Goal: Task Accomplishment & Management: Use online tool/utility

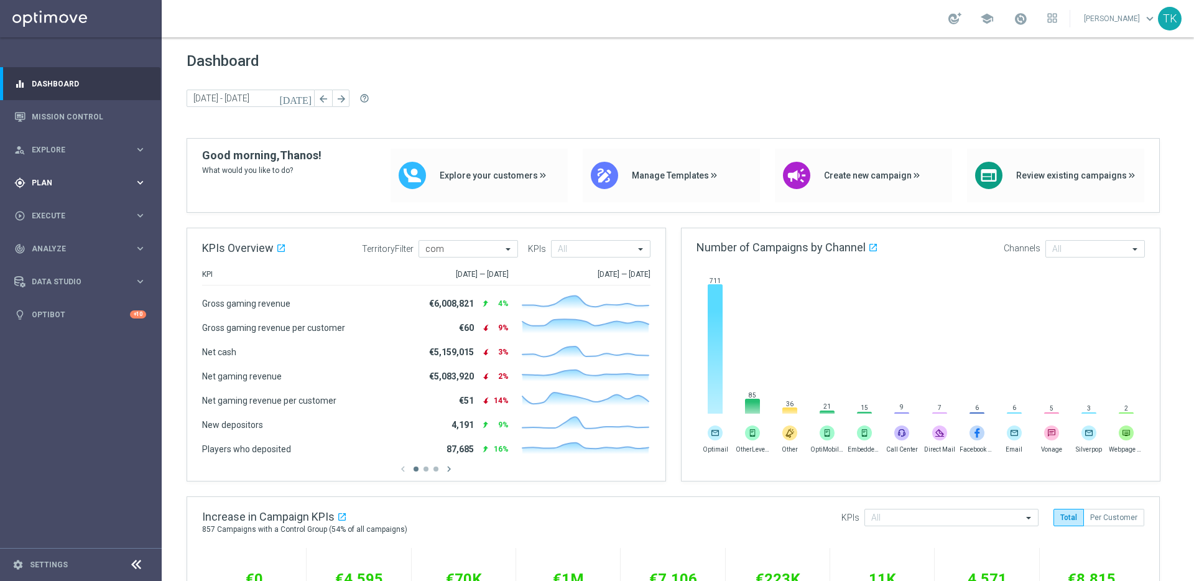
click at [74, 186] on div "gps_fixed Plan" at bounding box center [74, 182] width 120 height 11
click at [60, 208] on link "Target Groups" at bounding box center [80, 208] width 97 height 10
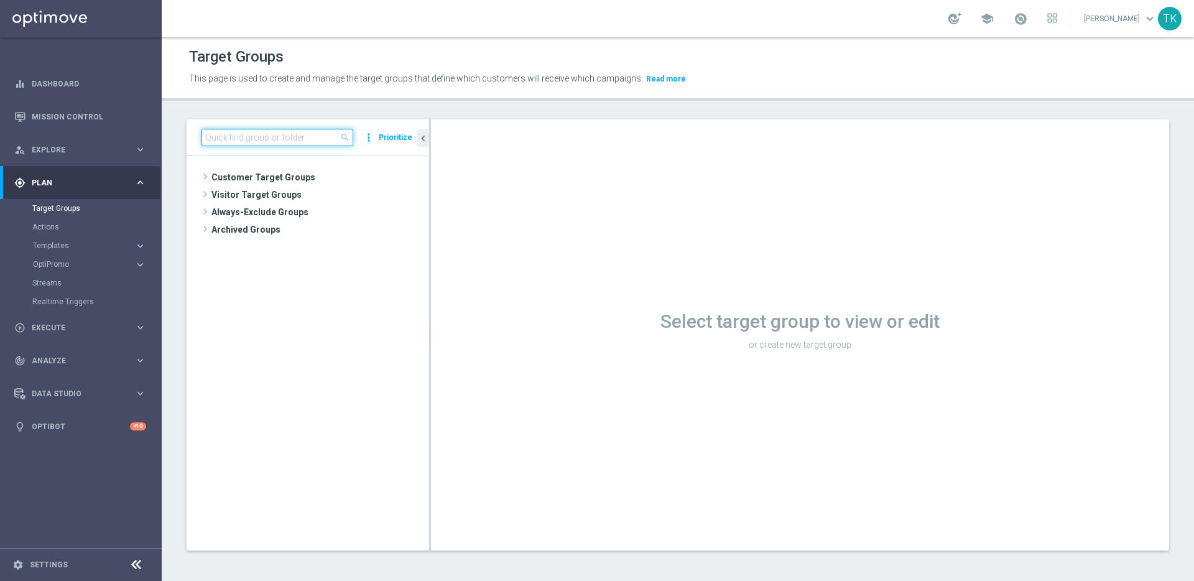
click at [290, 134] on input at bounding box center [278, 137] width 152 height 17
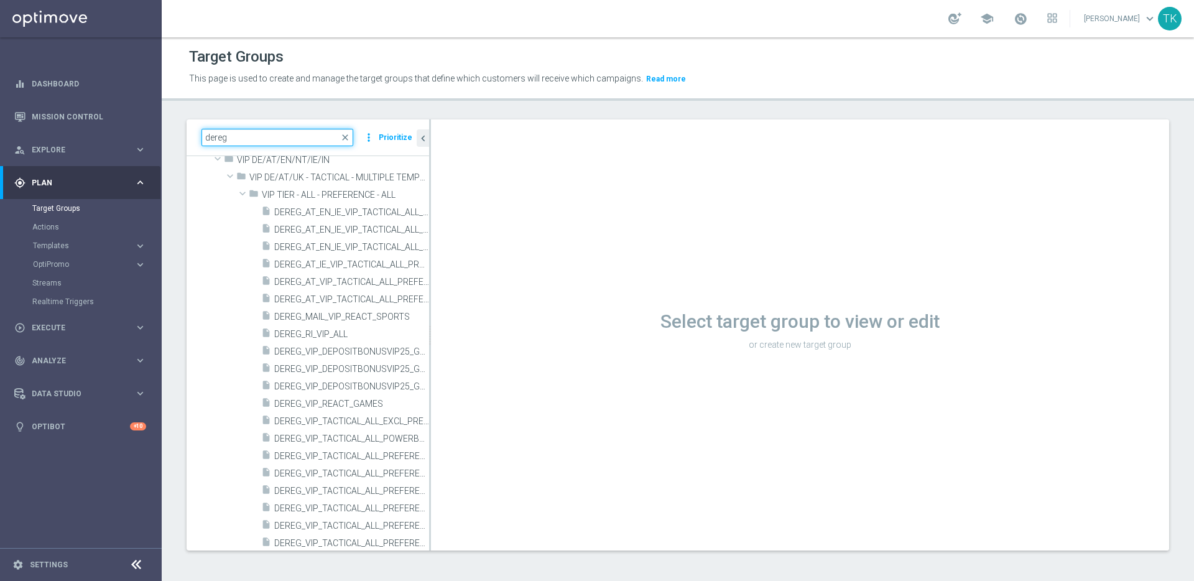
click at [267, 132] on input "dereg" at bounding box center [278, 137] width 152 height 17
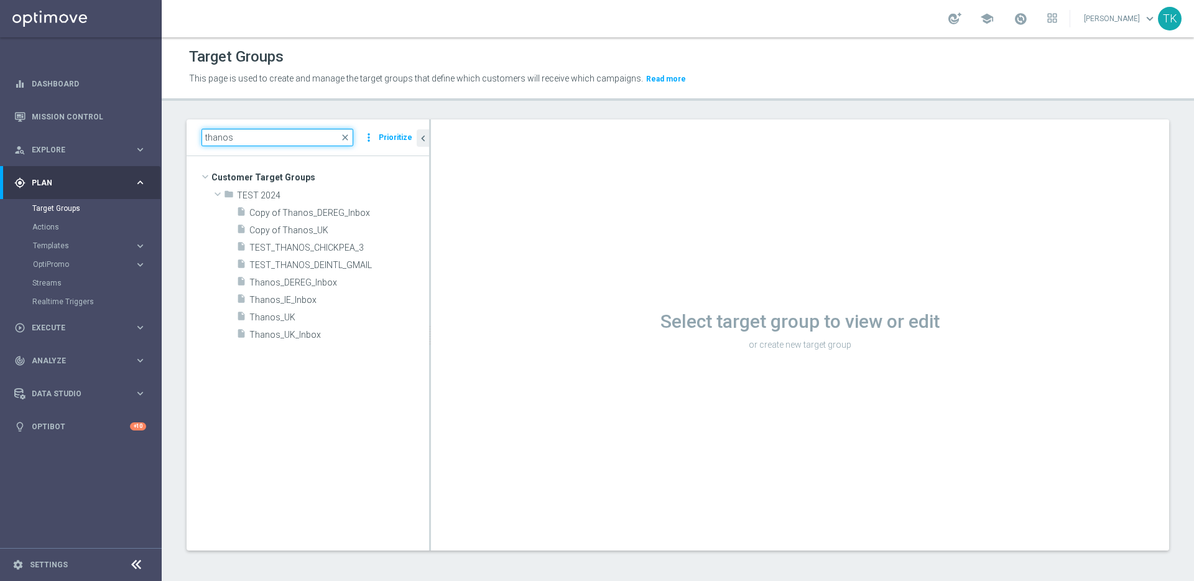
scroll to position [0, 0]
type input "thanos"
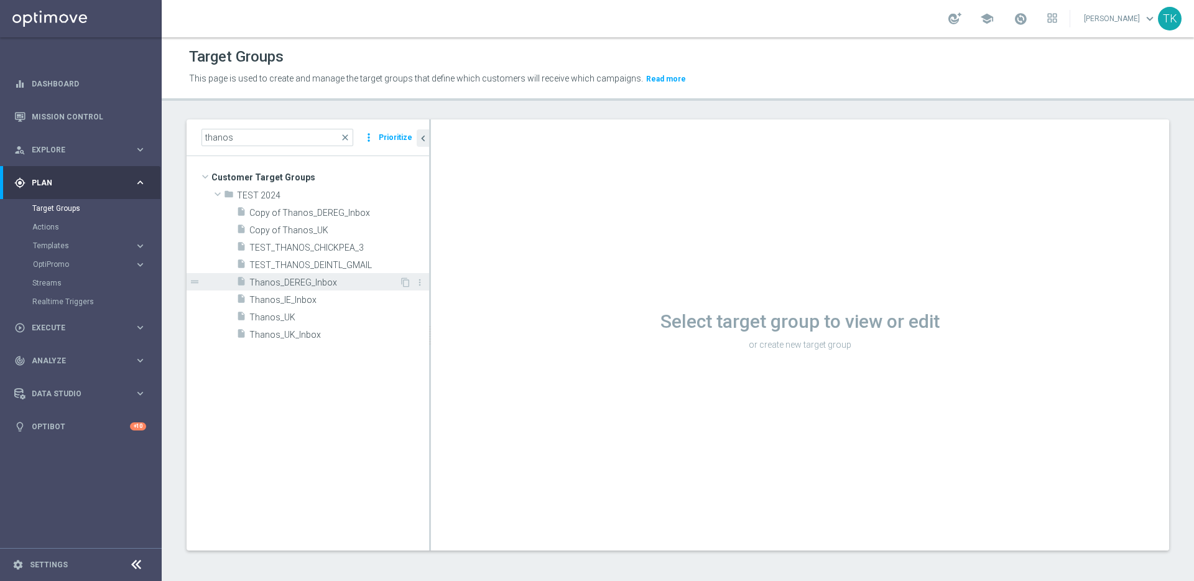
click at [312, 282] on span "Thanos_DEREG_Inbox" at bounding box center [324, 282] width 150 height 11
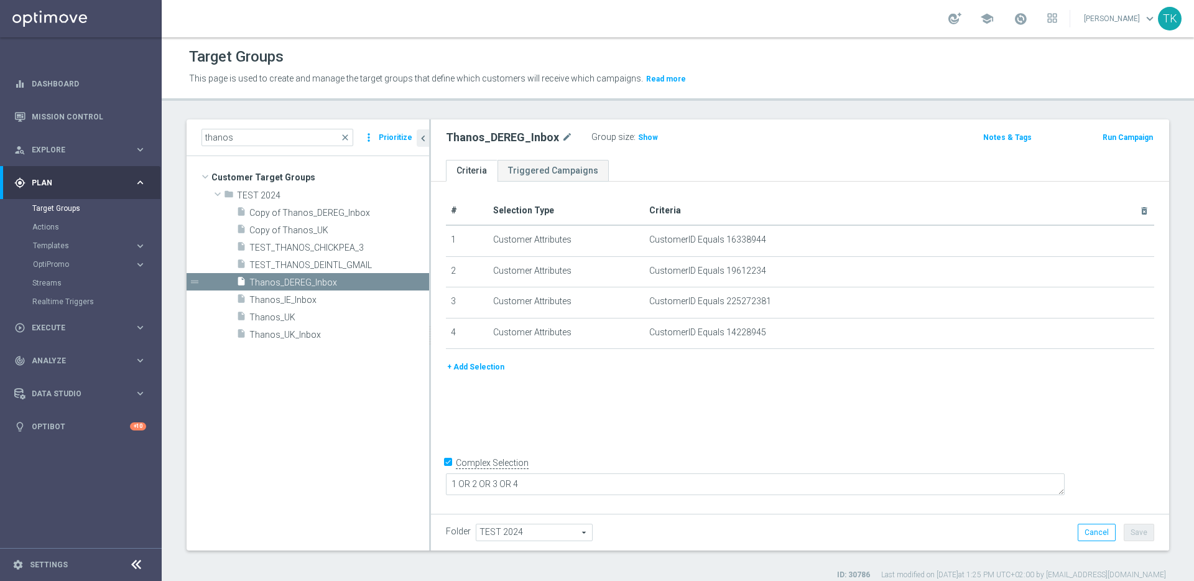
click at [487, 366] on button "+ Add Selection" at bounding box center [476, 367] width 60 height 14
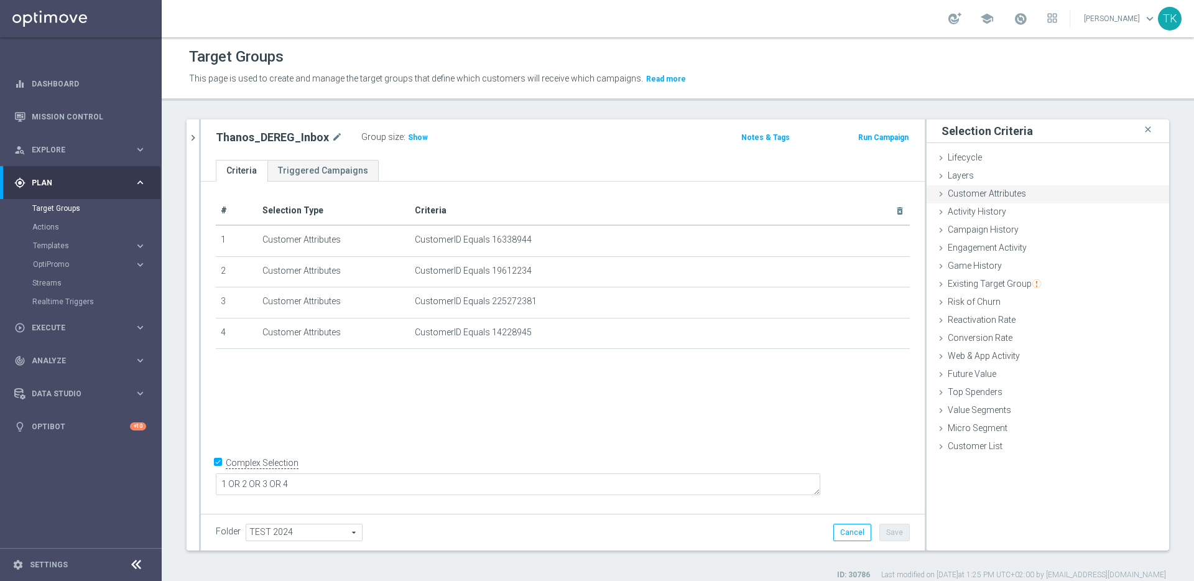
click at [1005, 192] on span "Customer Attributes" at bounding box center [987, 193] width 78 height 10
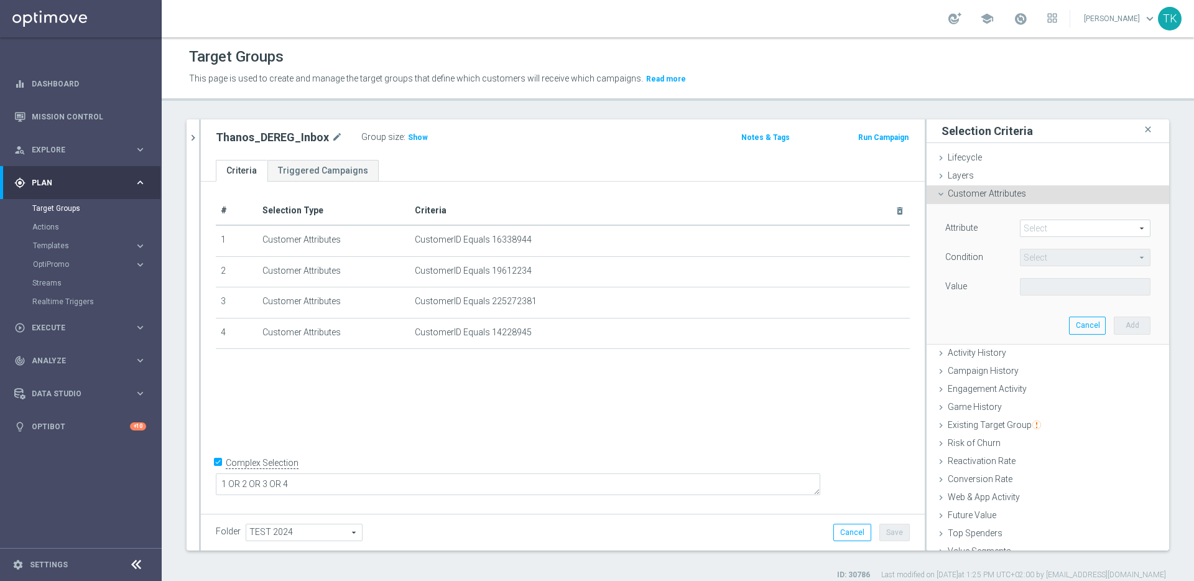
click at [1041, 227] on span at bounding box center [1085, 228] width 129 height 16
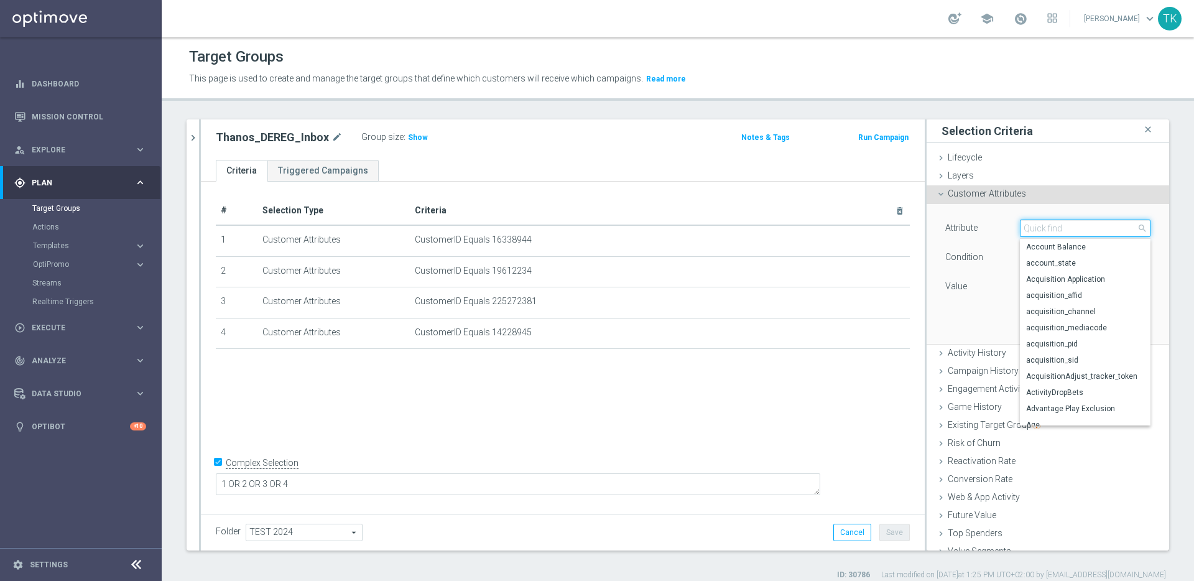
click at [1044, 228] on input "search" at bounding box center [1085, 228] width 131 height 17
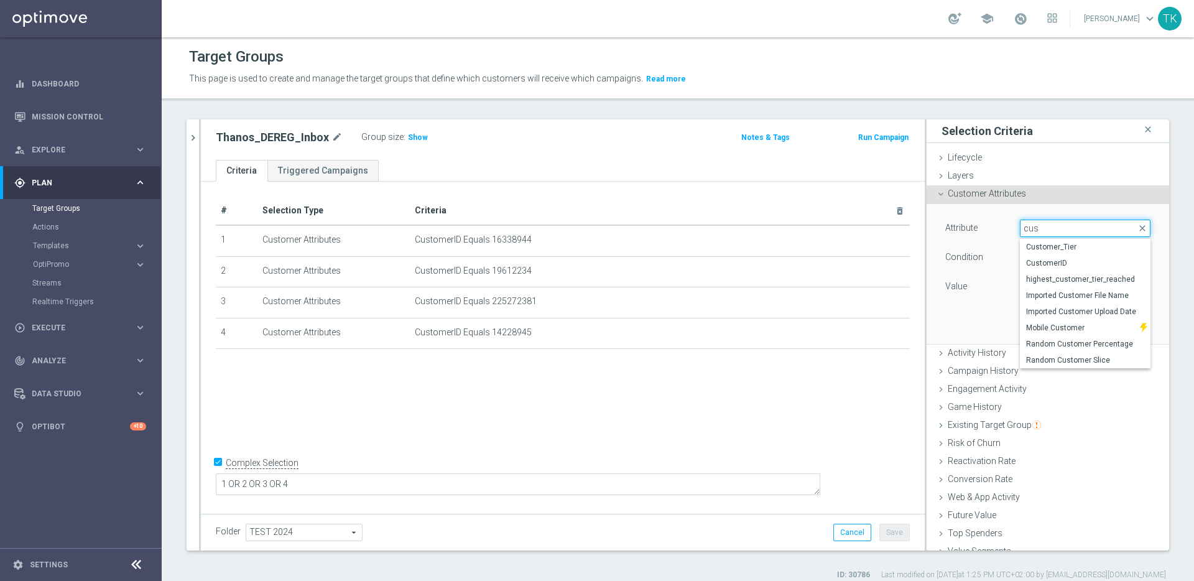
type input "cust"
click at [1052, 262] on span "CustomerID" at bounding box center [1085, 263] width 118 height 10
type input "CustomerID"
type input "Equals"
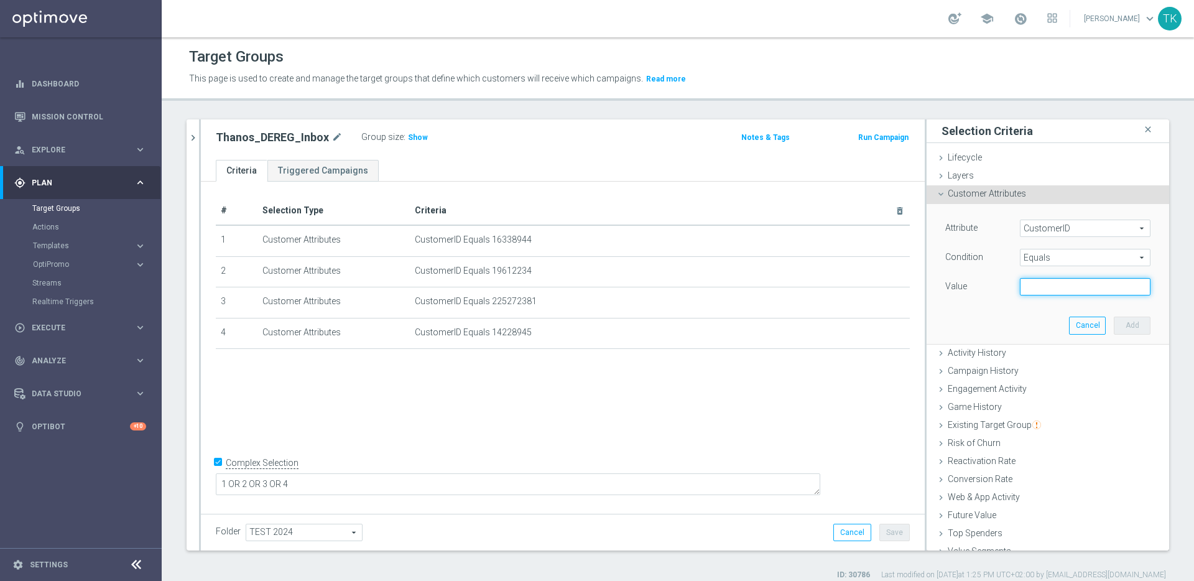
click at [1040, 286] on input "text" at bounding box center [1085, 286] width 131 height 17
paste input "9972311"
type input "9972311"
click at [1118, 327] on button "Add" at bounding box center [1132, 325] width 37 height 17
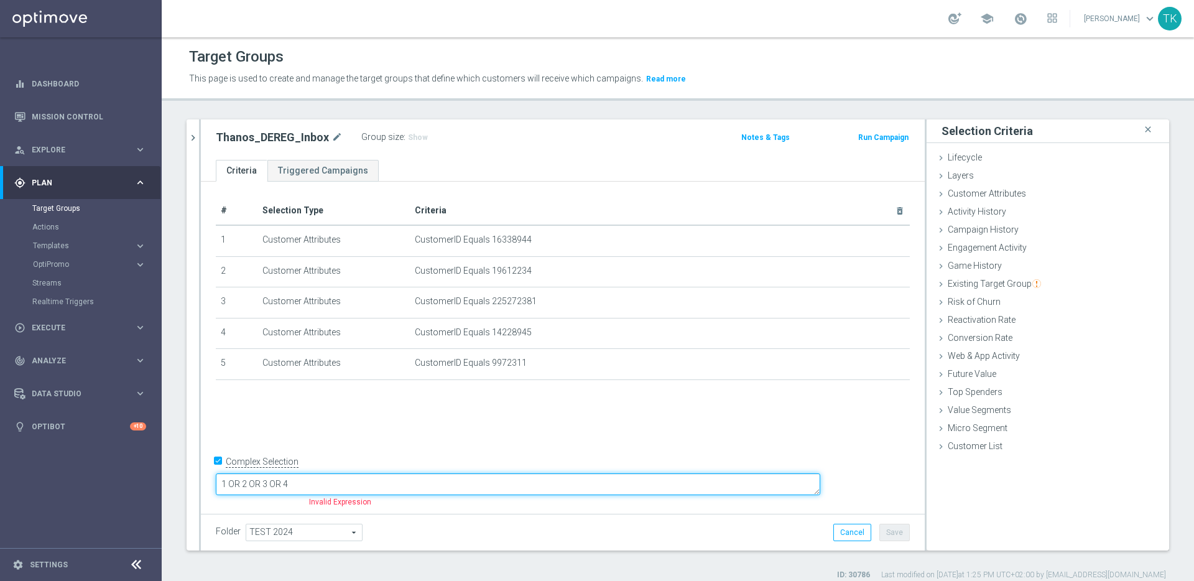
click at [557, 485] on textarea "1 OR 2 OR 3 OR 4" at bounding box center [518, 484] width 605 height 22
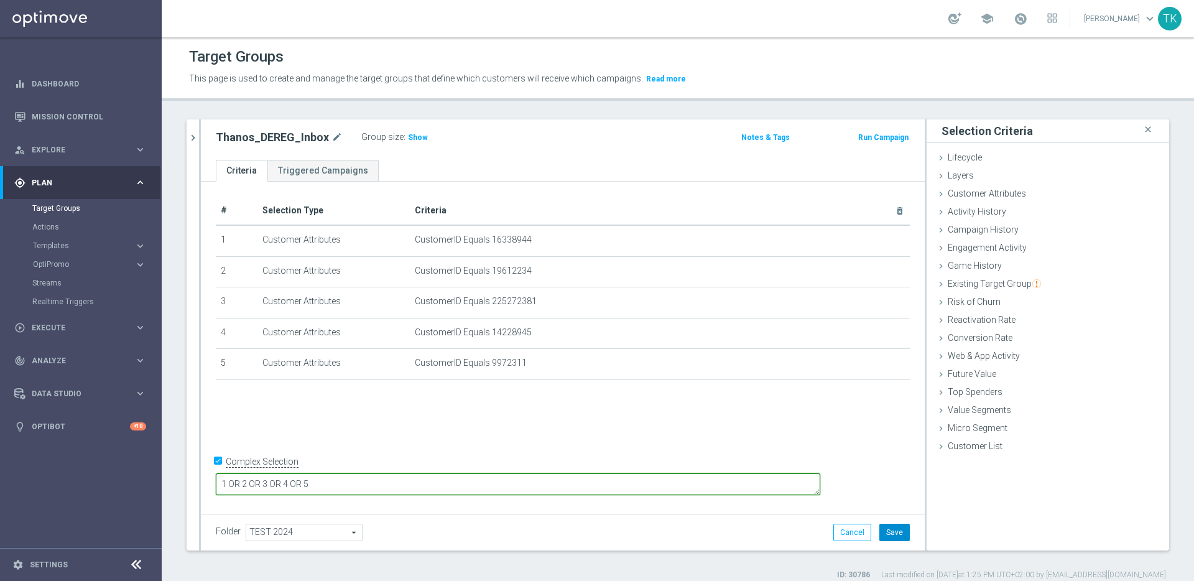
type textarea "1 OR 2 OR 3 OR 4 OR 5"
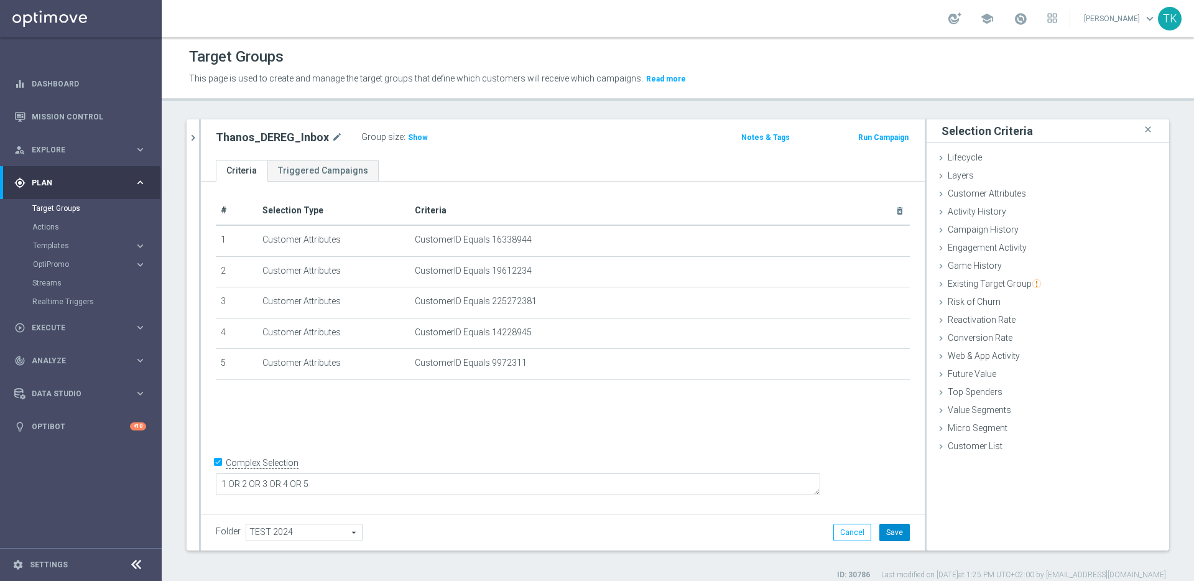
click at [884, 532] on button "Save" at bounding box center [895, 532] width 30 height 17
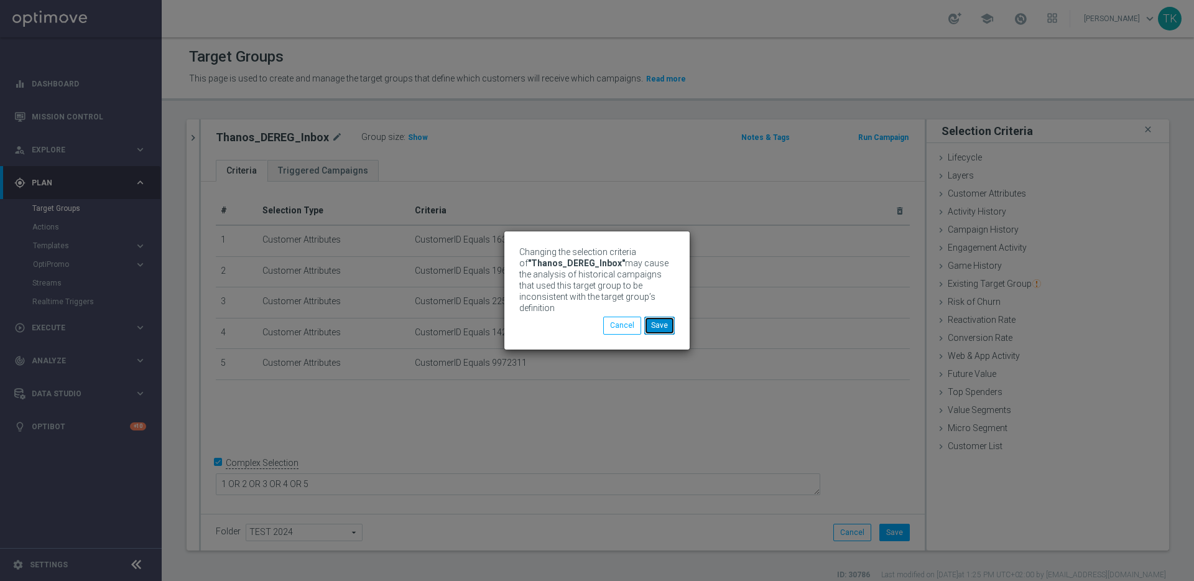
click at [657, 320] on button "Save" at bounding box center [659, 325] width 30 height 17
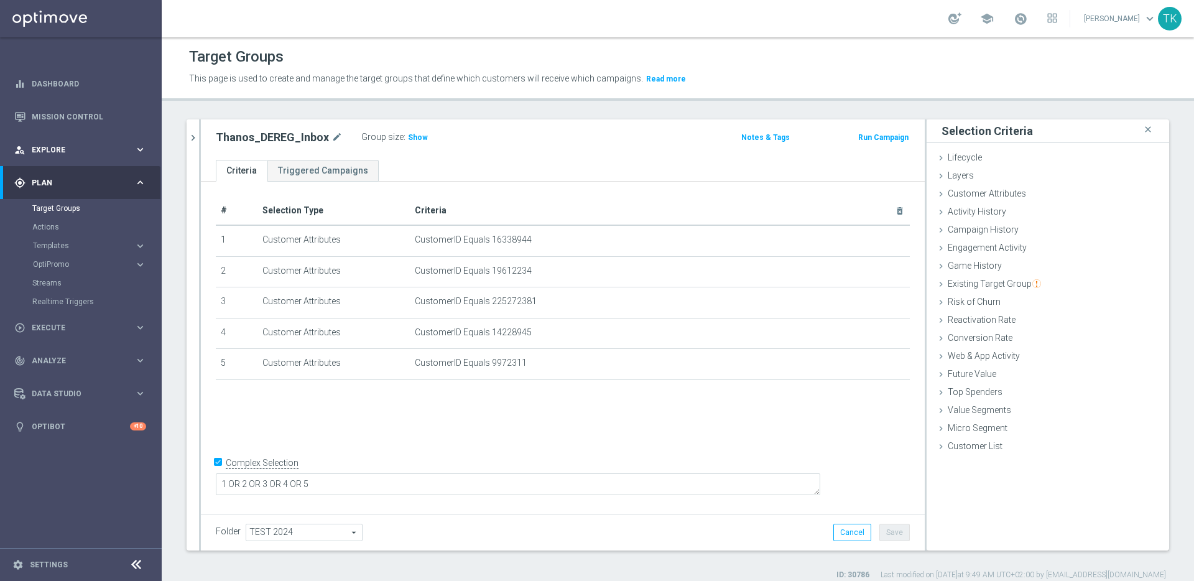
click at [137, 149] on icon "keyboard_arrow_right" at bounding box center [140, 150] width 12 height 12
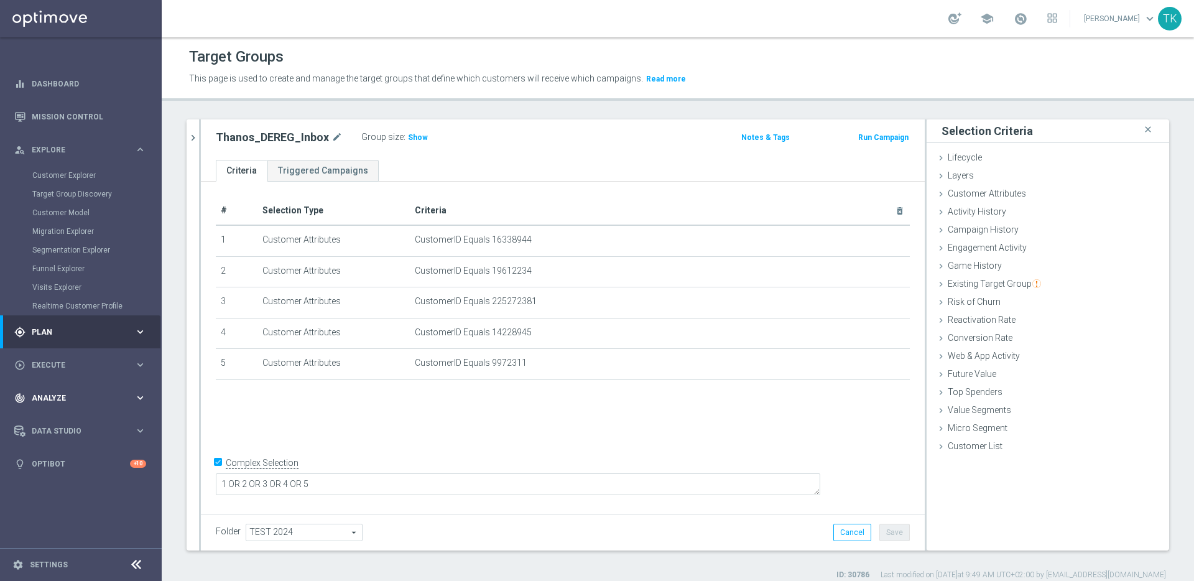
click at [112, 364] on span "Execute" at bounding box center [83, 364] width 103 height 7
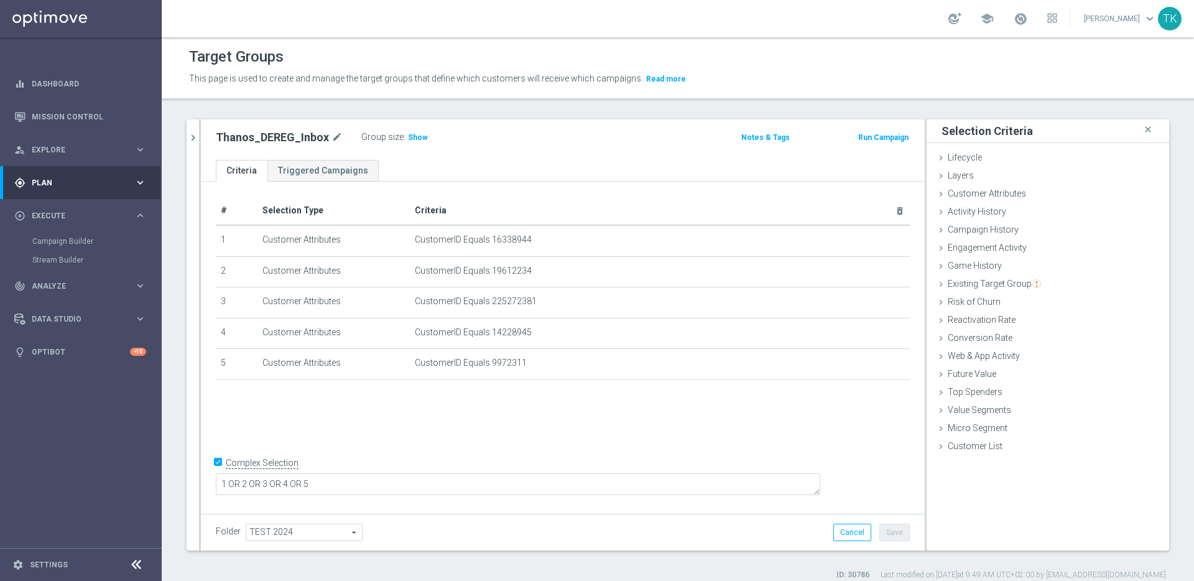
click at [137, 180] on icon "keyboard_arrow_right" at bounding box center [140, 183] width 12 height 12
click at [141, 244] on icon "keyboard_arrow_right" at bounding box center [140, 246] width 12 height 12
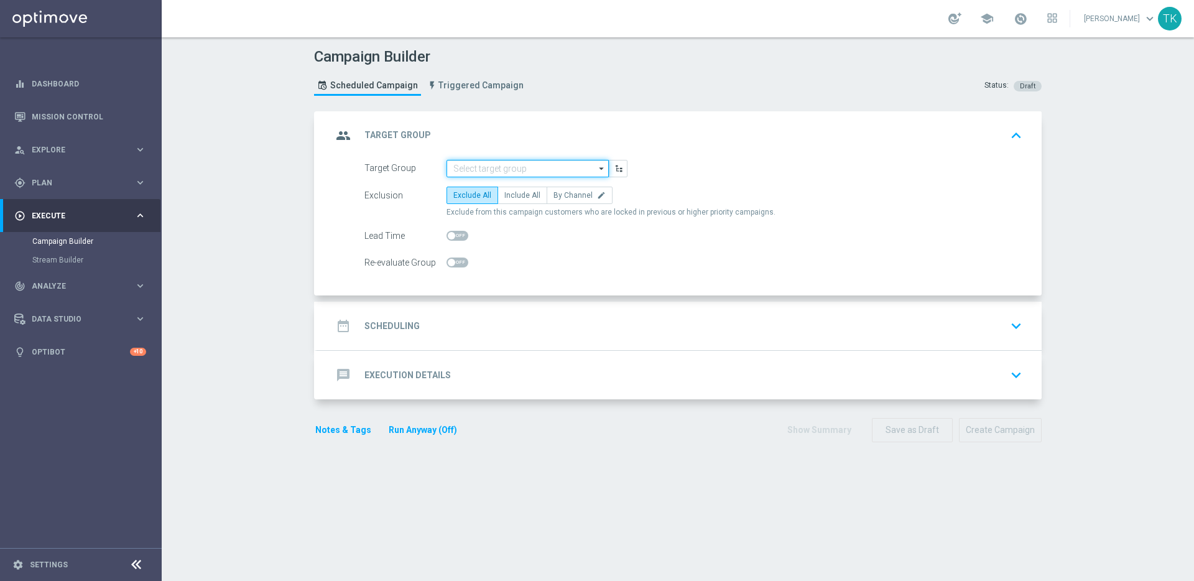
click at [511, 166] on input at bounding box center [528, 168] width 162 height 17
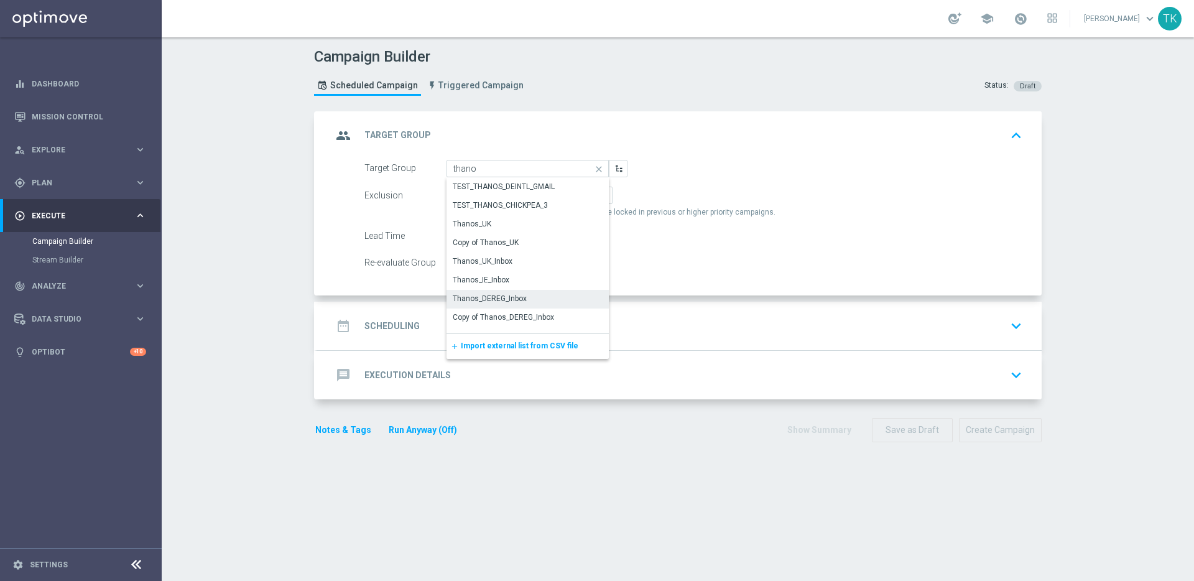
click at [521, 299] on div "Thanos_DEREG_Inbox" at bounding box center [528, 298] width 162 height 17
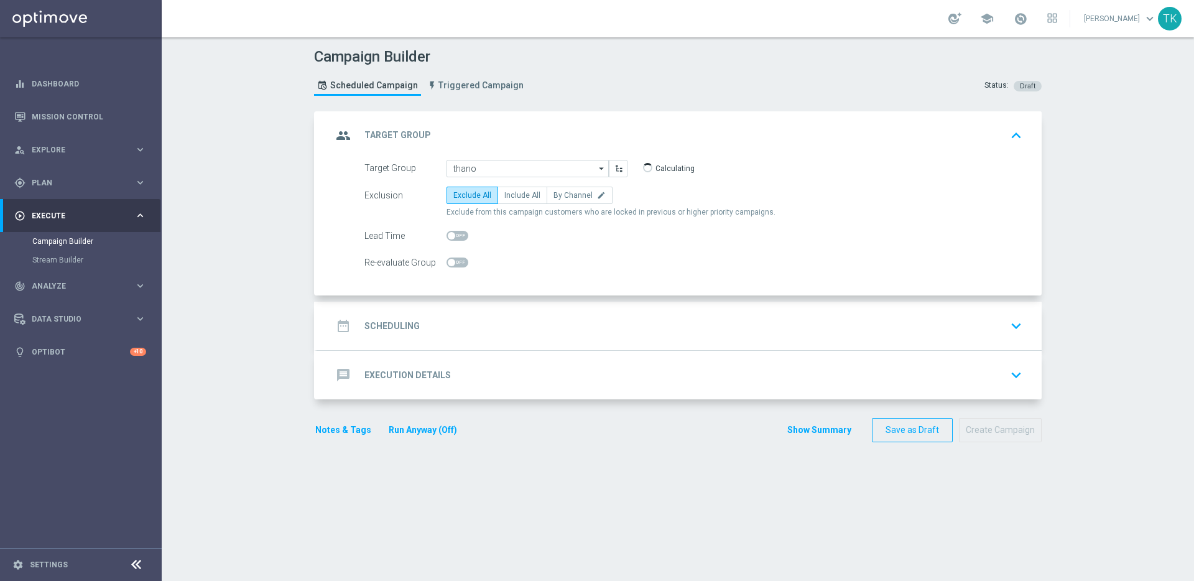
type input "Thanos_DEREG_Inbox"
click at [520, 194] on span "Include All" at bounding box center [522, 195] width 36 height 9
click at [513, 194] on input "Include All" at bounding box center [508, 197] width 8 height 8
radio input "true"
click at [793, 334] on div "date_range Scheduling keyboard_arrow_down" at bounding box center [679, 326] width 695 height 24
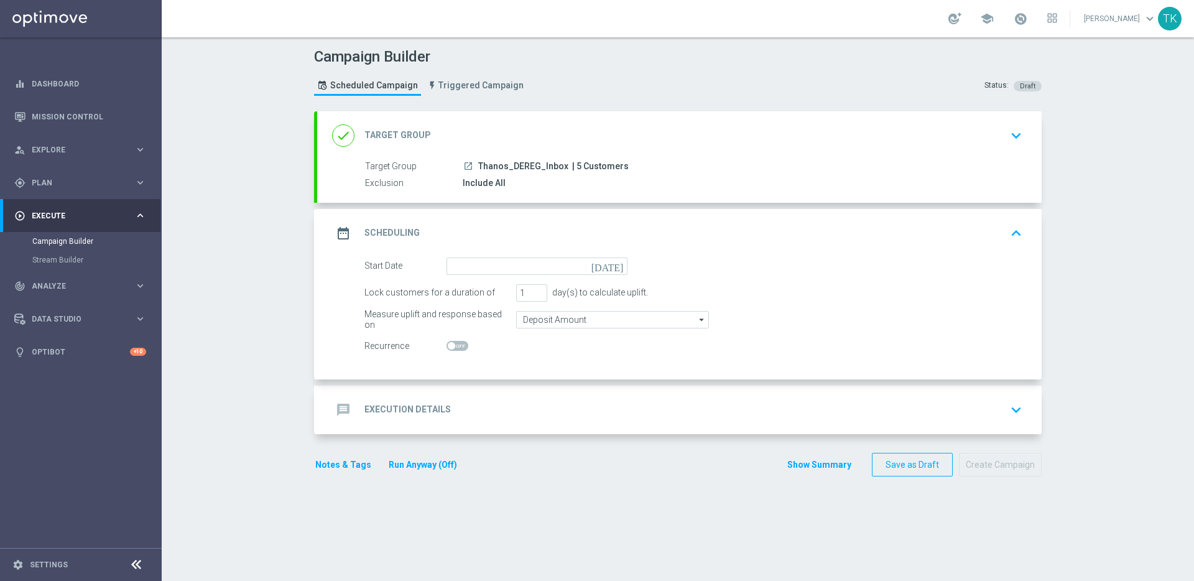
click at [608, 265] on icon "[DATE]" at bounding box center [610, 265] width 37 height 14
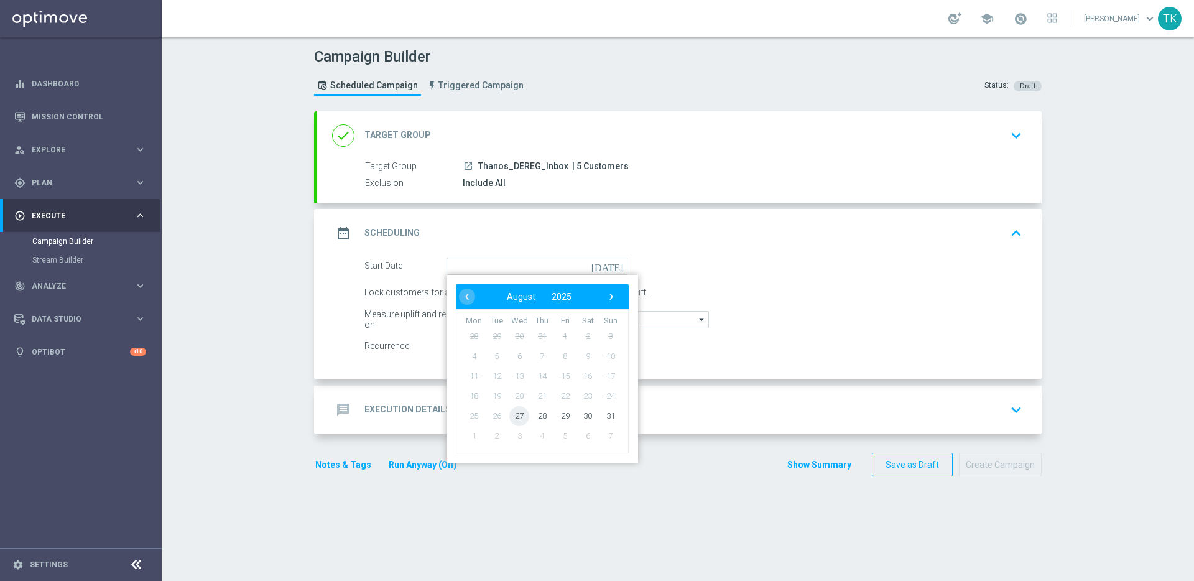
click at [517, 415] on span "27" at bounding box center [519, 416] width 20 height 20
type input "27 Aug 2025"
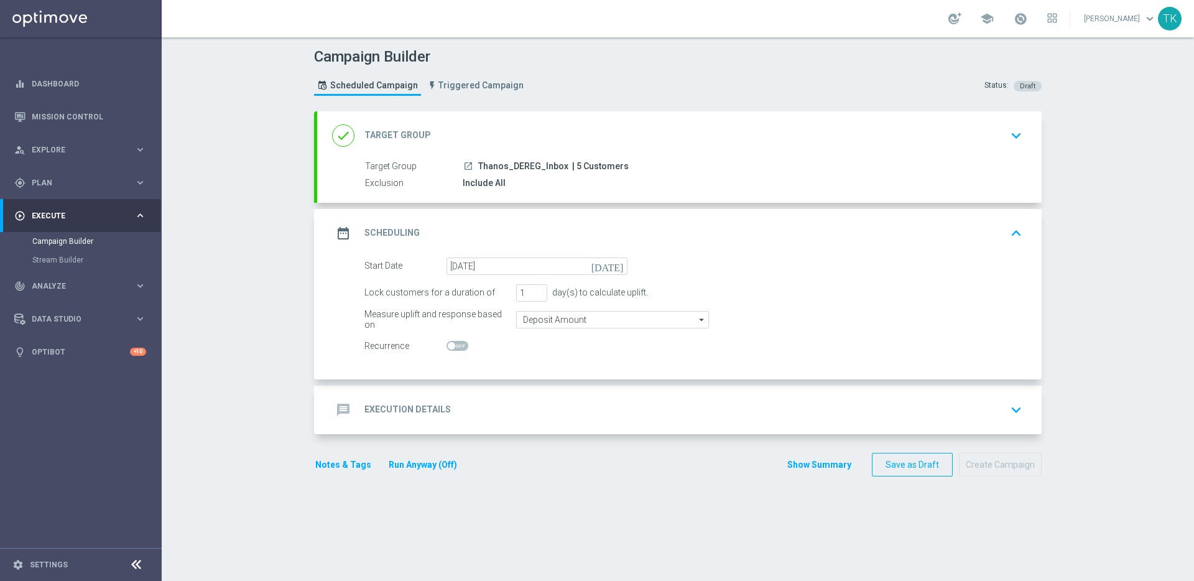
click at [803, 401] on div "message Execution Details keyboard_arrow_down" at bounding box center [679, 410] width 695 height 24
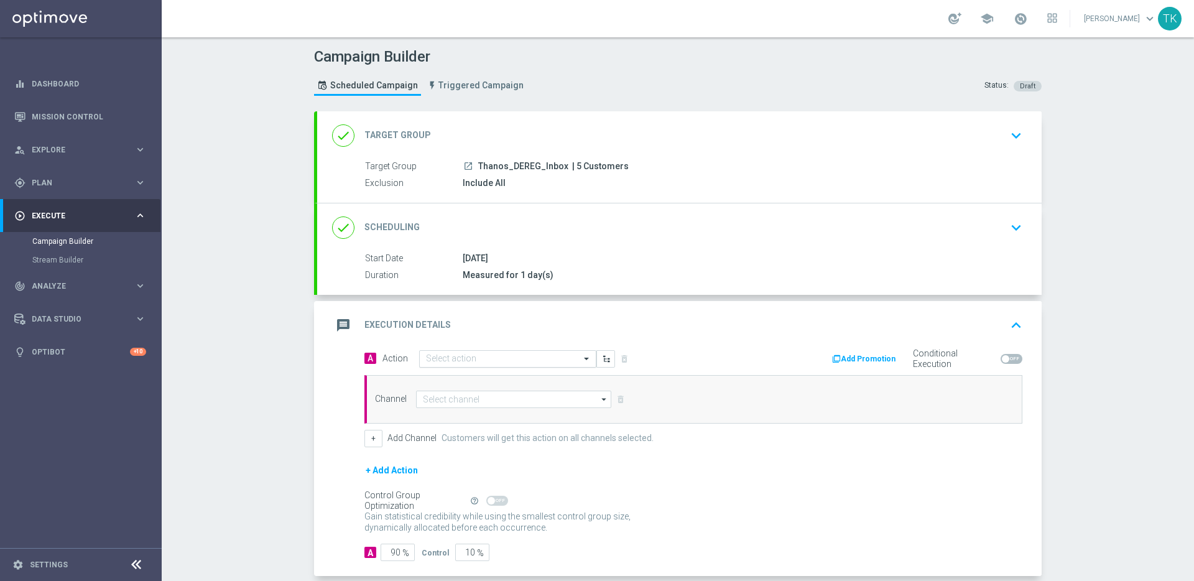
click at [504, 354] on input "text" at bounding box center [495, 359] width 139 height 11
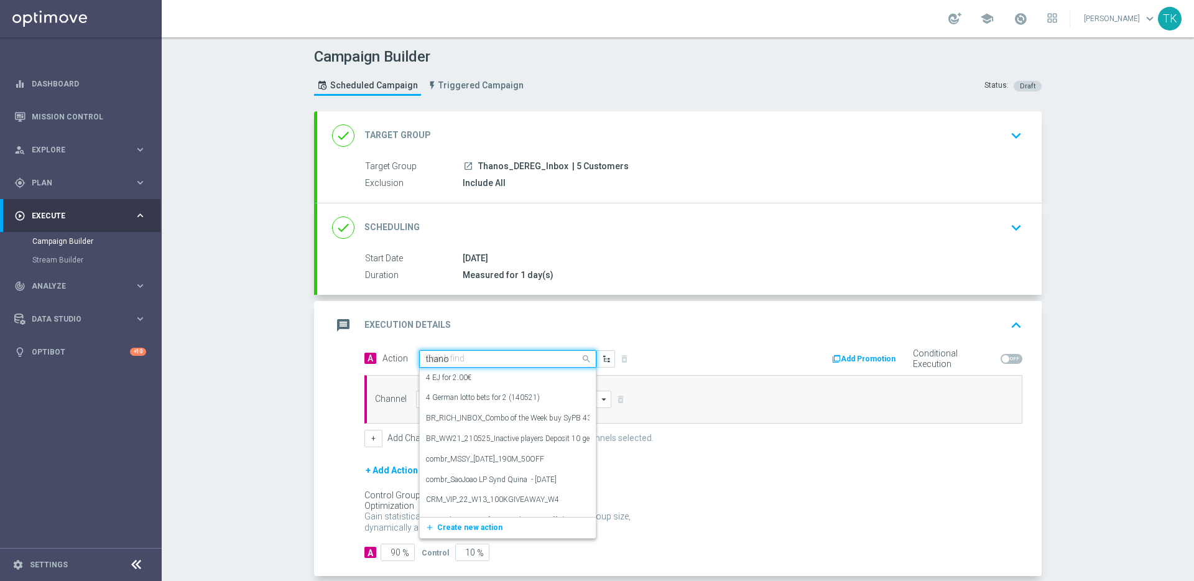
type input "thanos"
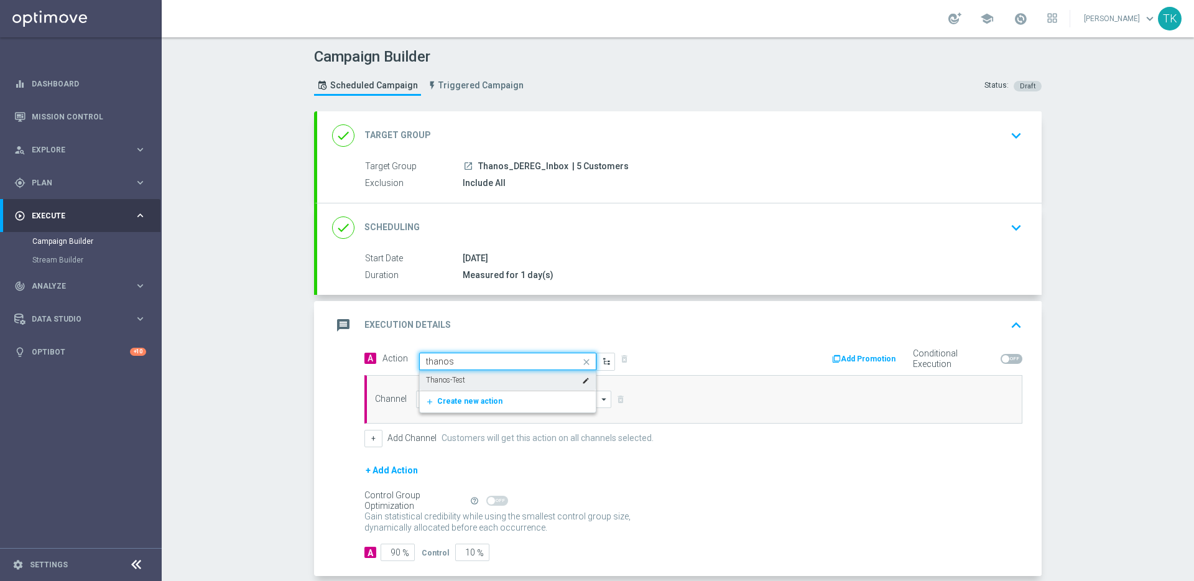
click at [522, 379] on div "Thanos-Test edit" at bounding box center [508, 380] width 164 height 21
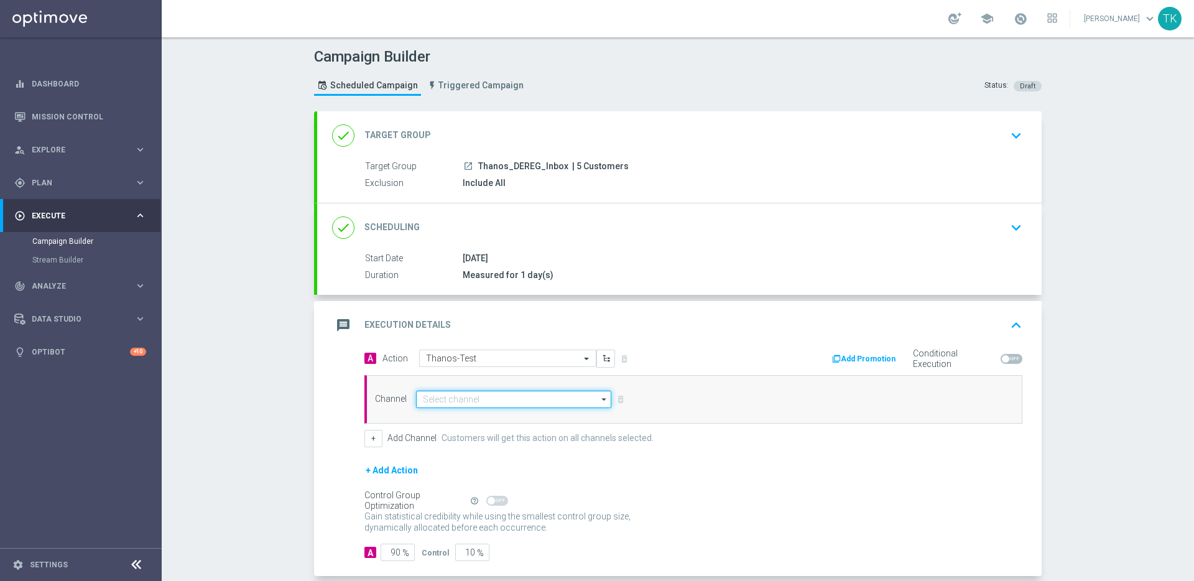
click at [522, 399] on input at bounding box center [513, 399] width 195 height 17
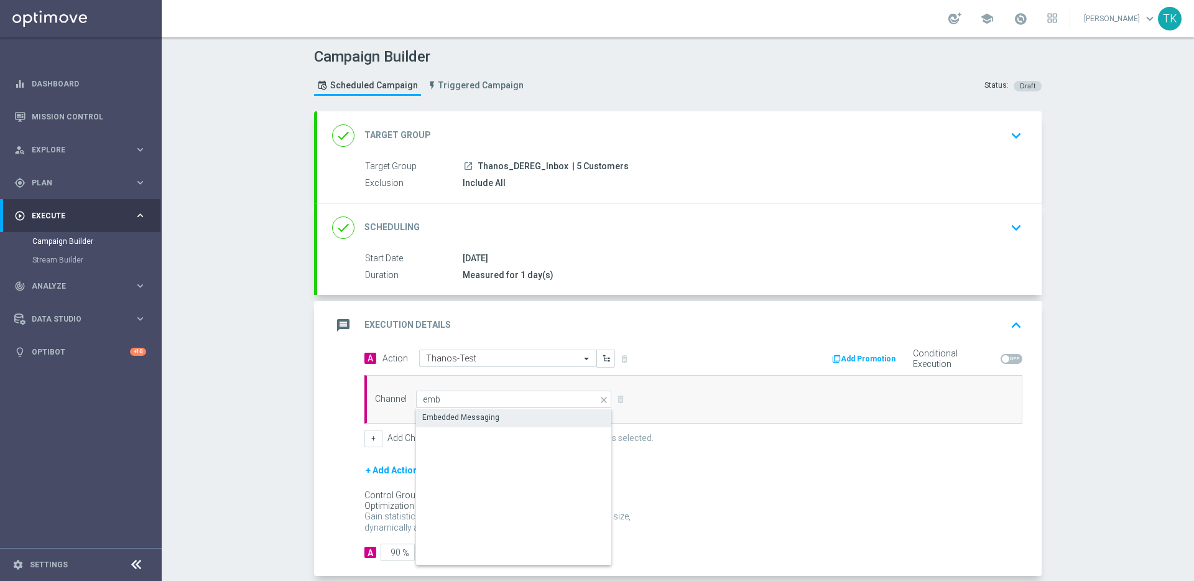
click at [535, 413] on div "Embedded Messaging" at bounding box center [514, 417] width 196 height 17
type input "Embedded Messaging"
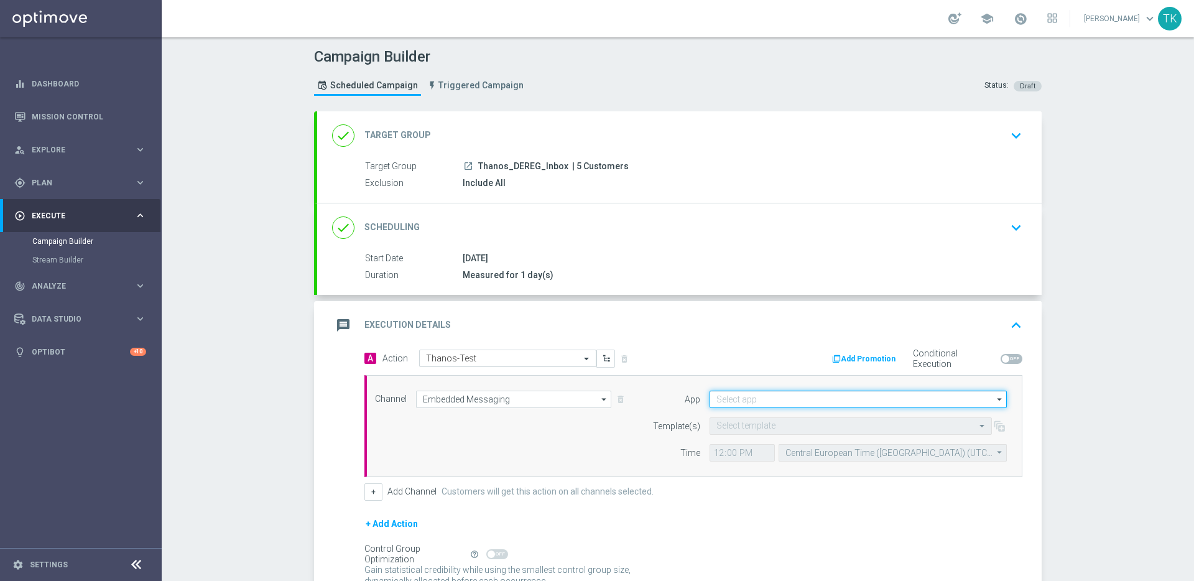
click at [880, 401] on input at bounding box center [858, 399] width 297 height 17
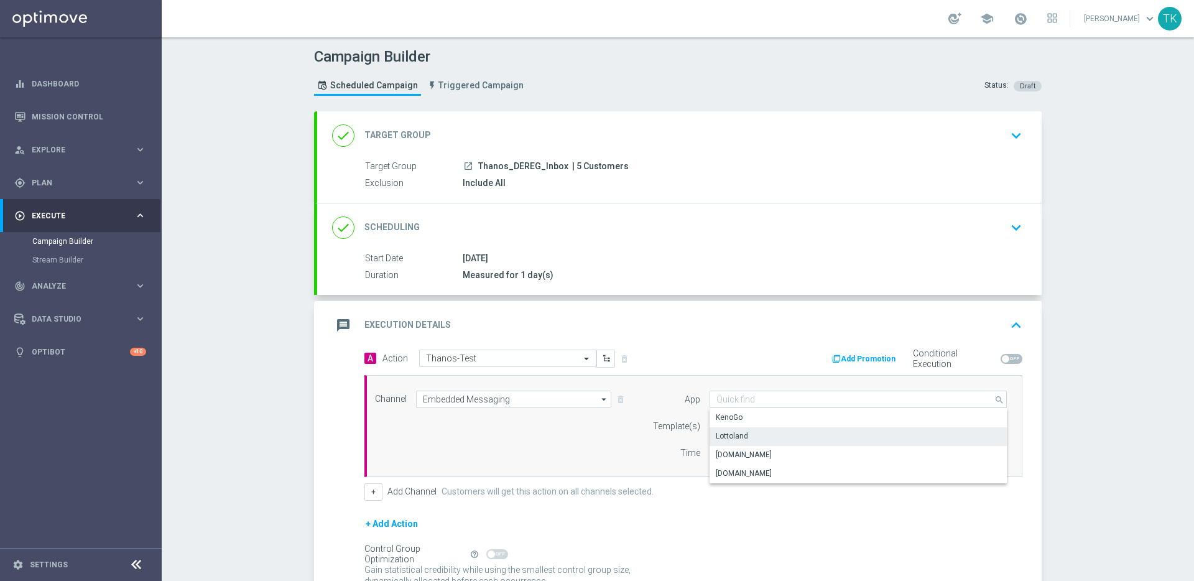
click at [860, 439] on div "Lottoland" at bounding box center [858, 435] width 297 height 17
type input "Lottoland"
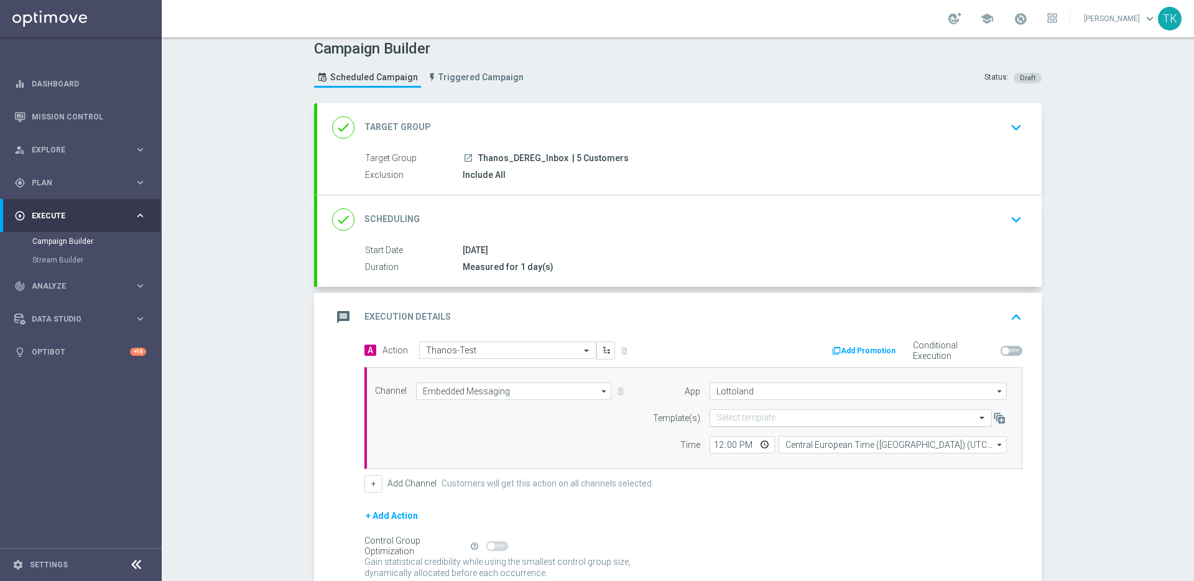
scroll to position [9, 0]
click at [848, 418] on input "text" at bounding box center [839, 417] width 244 height 11
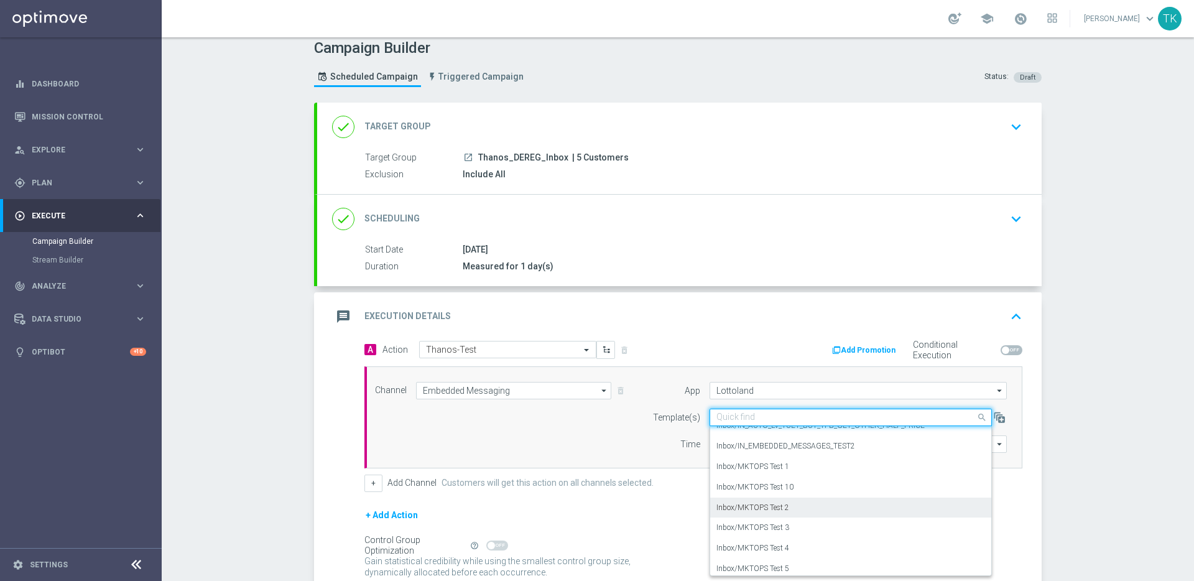
scroll to position [32, 0]
click at [722, 321] on div "message Execution Details keyboard_arrow_up" at bounding box center [679, 317] width 695 height 24
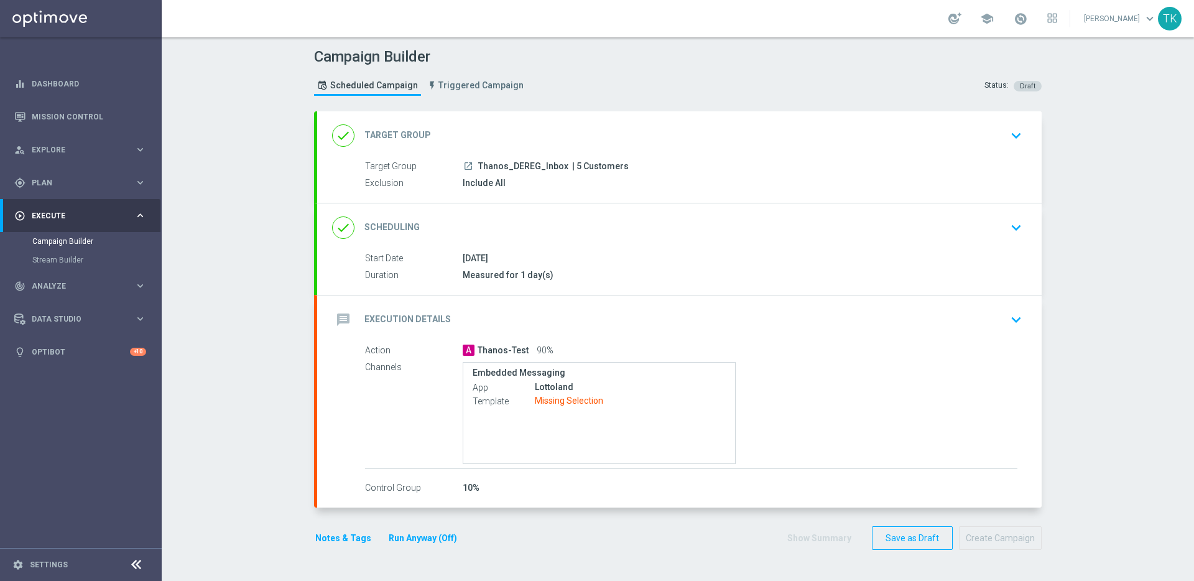
scroll to position [0, 0]
click at [939, 253] on div "27 Aug 2025" at bounding box center [740, 258] width 555 height 12
click at [1014, 317] on icon "keyboard_arrow_down" at bounding box center [1016, 319] width 19 height 19
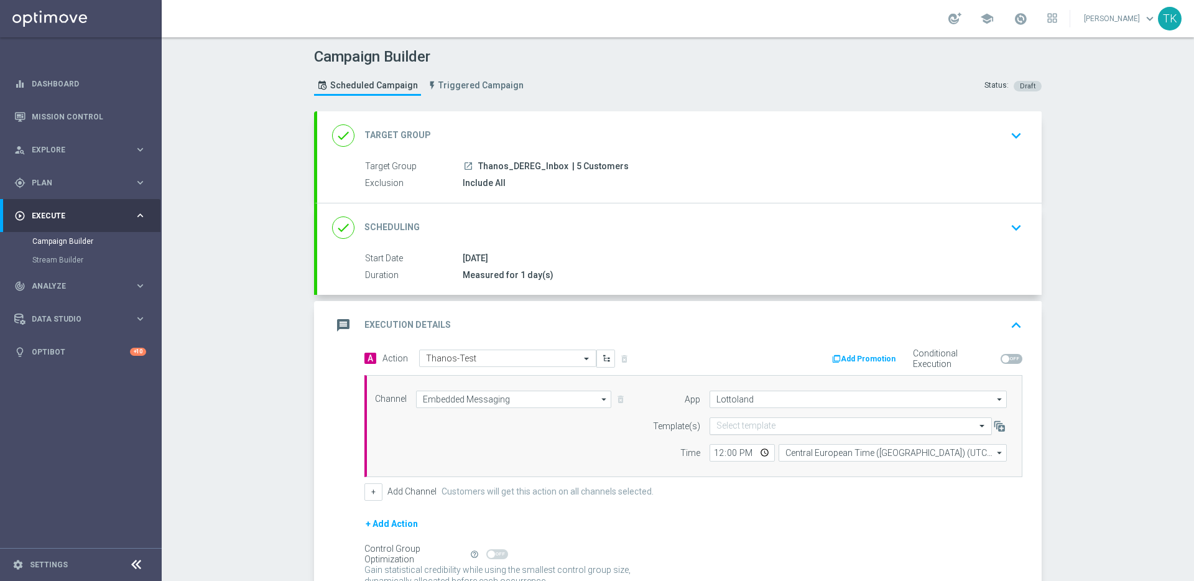
click at [799, 426] on input "text" at bounding box center [839, 426] width 244 height 11
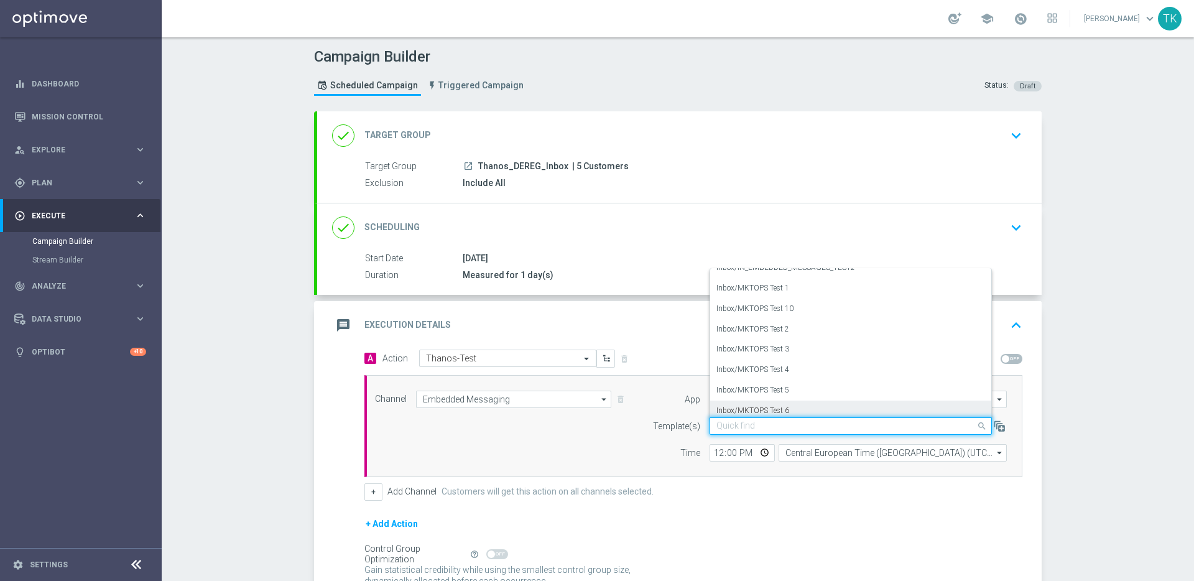
scroll to position [73, 0]
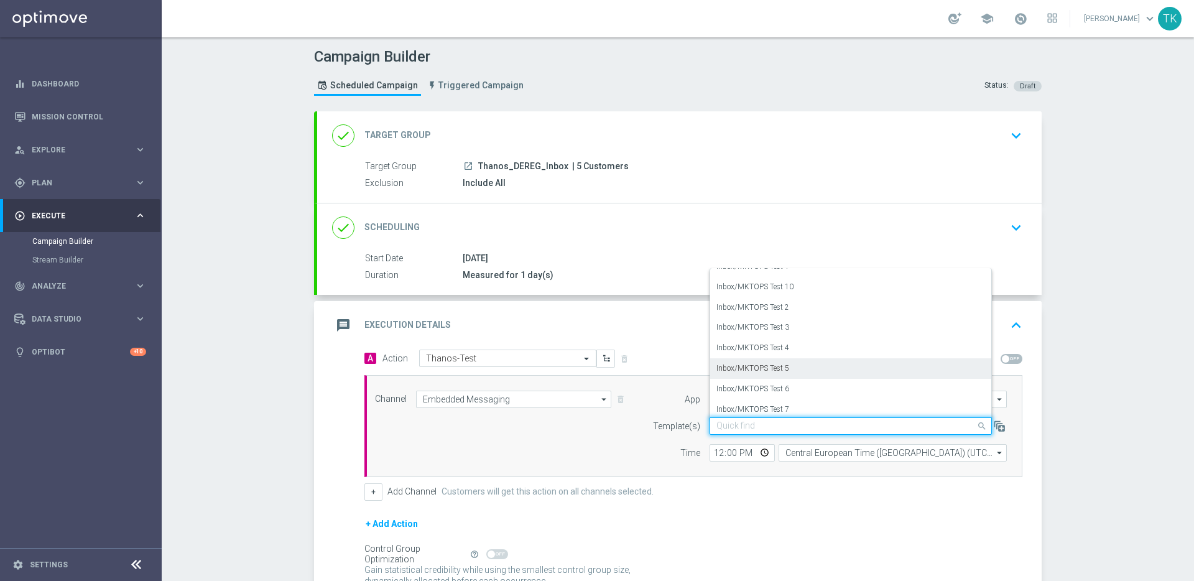
click at [796, 365] on div "Inbox/MKTOPS Test 5" at bounding box center [851, 368] width 269 height 21
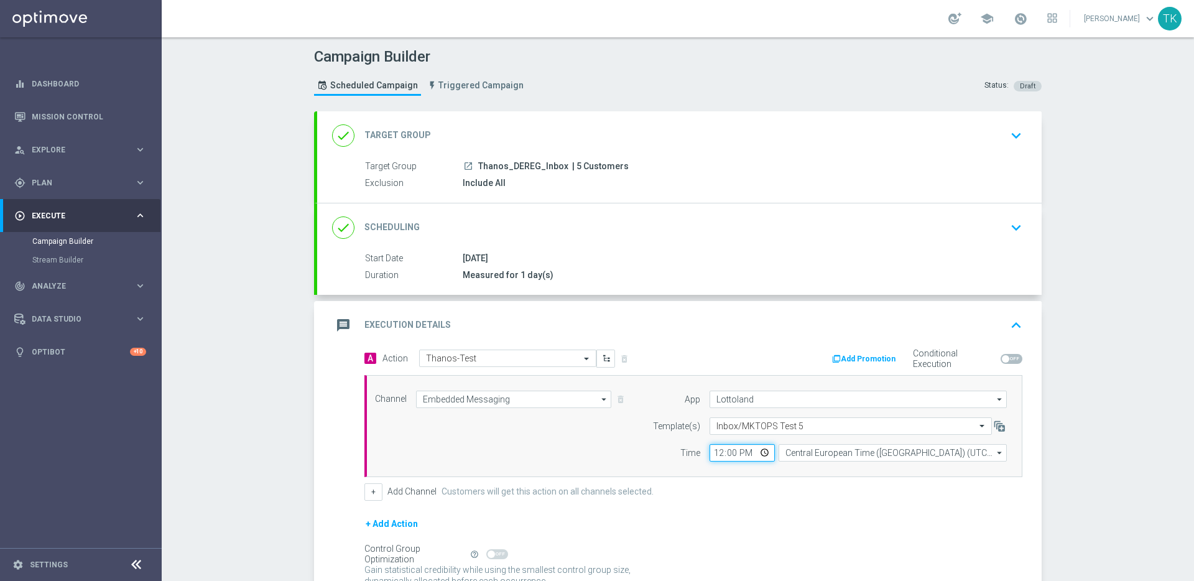
click at [715, 452] on input "12:00" at bounding box center [742, 452] width 65 height 17
type input "10:00"
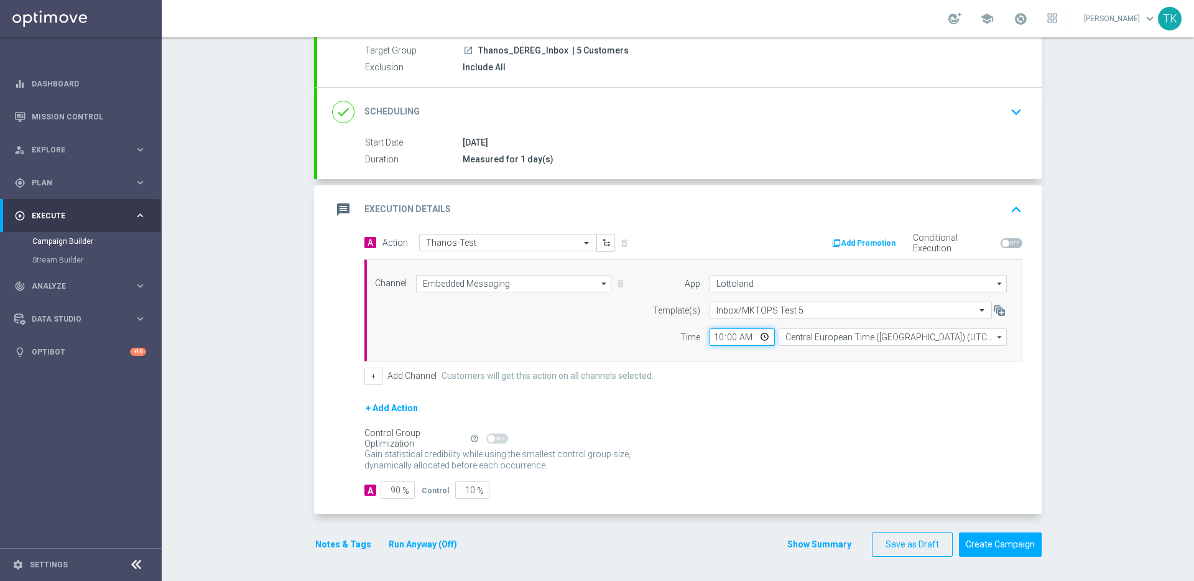
scroll to position [116, 0]
click at [384, 490] on input "90" at bounding box center [398, 489] width 34 height 17
type input "1"
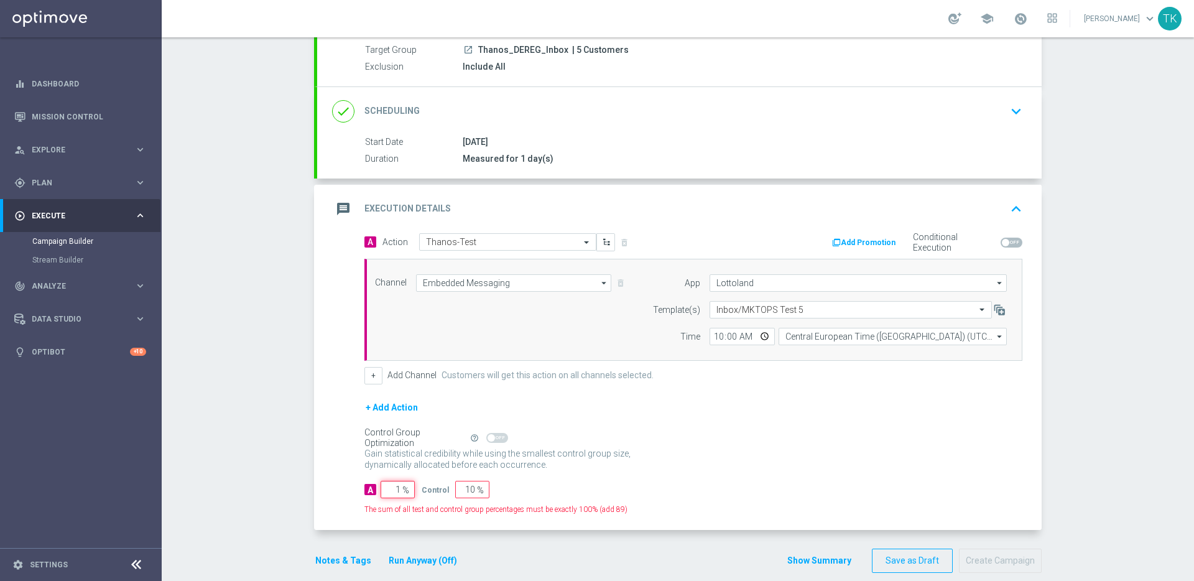
type input "99"
type input "10"
type input "90"
type input "100"
type input "0"
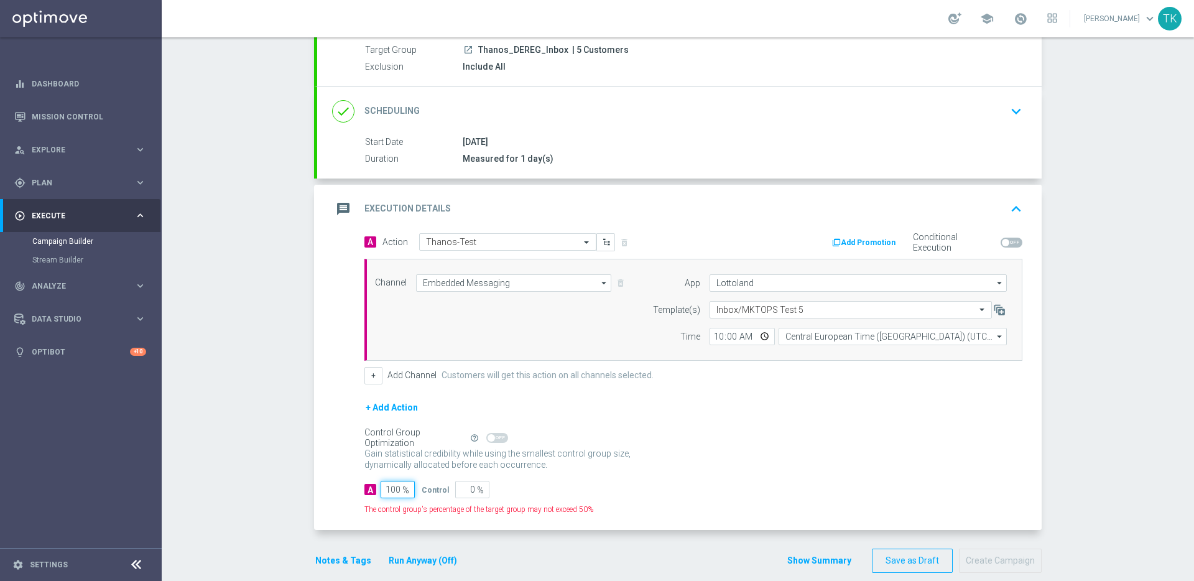
type input "100"
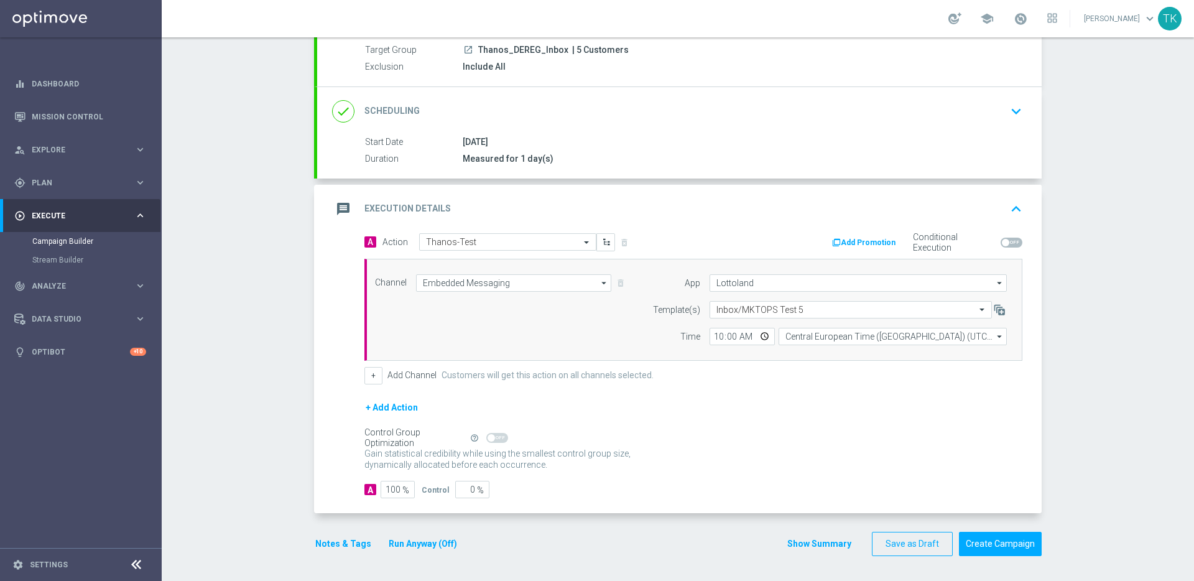
click at [704, 403] on div "+ Add Action" at bounding box center [694, 415] width 658 height 31
click at [1001, 543] on button "Create Campaign" at bounding box center [1000, 544] width 83 height 24
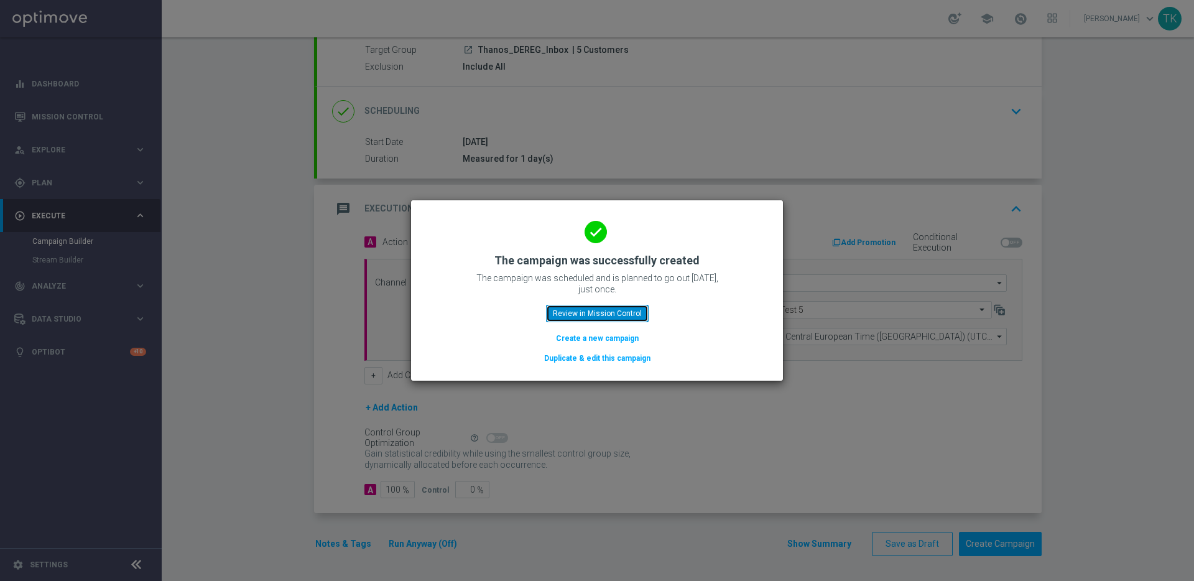
click at [606, 313] on button "Review in Mission Control" at bounding box center [597, 313] width 103 height 17
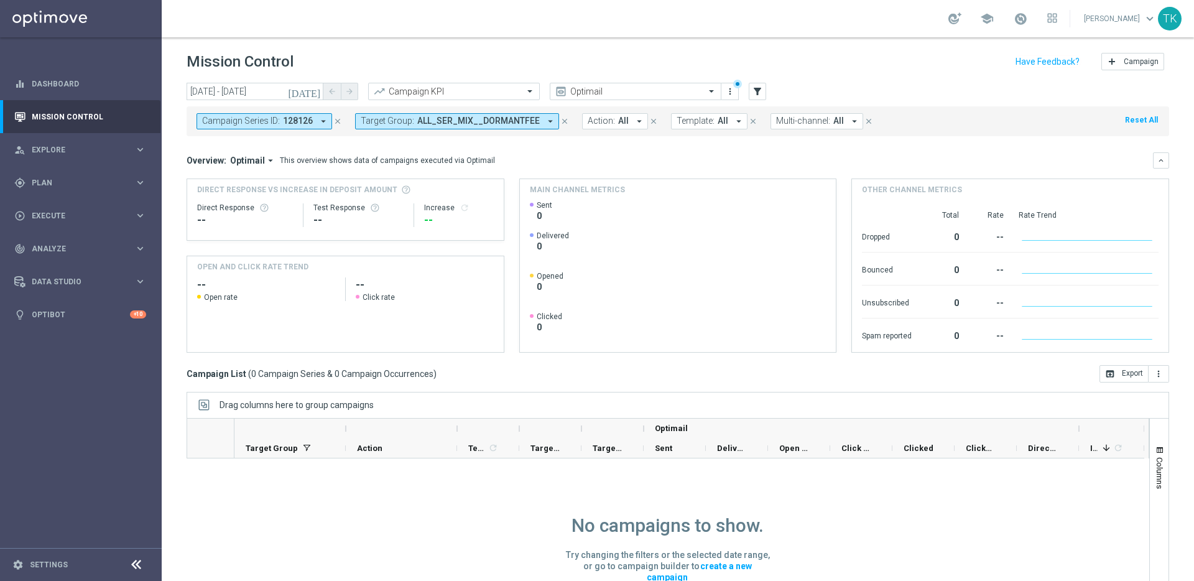
click at [560, 121] on icon "close" at bounding box center [564, 121] width 9 height 9
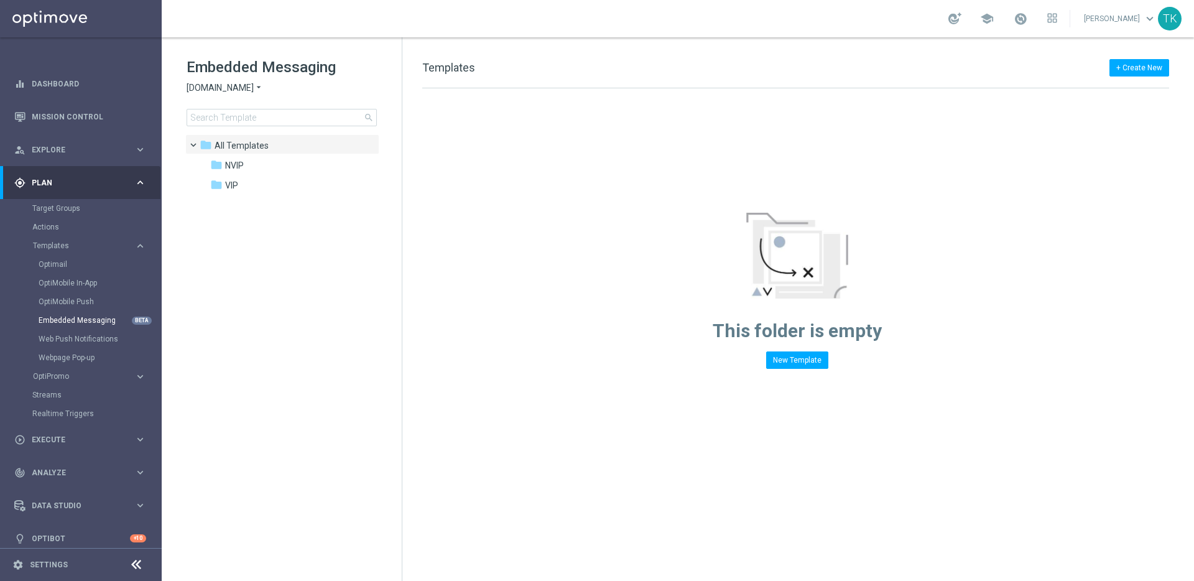
click at [245, 82] on span "Sorteonline.bet.br" at bounding box center [220, 88] width 67 height 12
click at [245, 131] on div "Lottoland" at bounding box center [233, 131] width 93 height 15
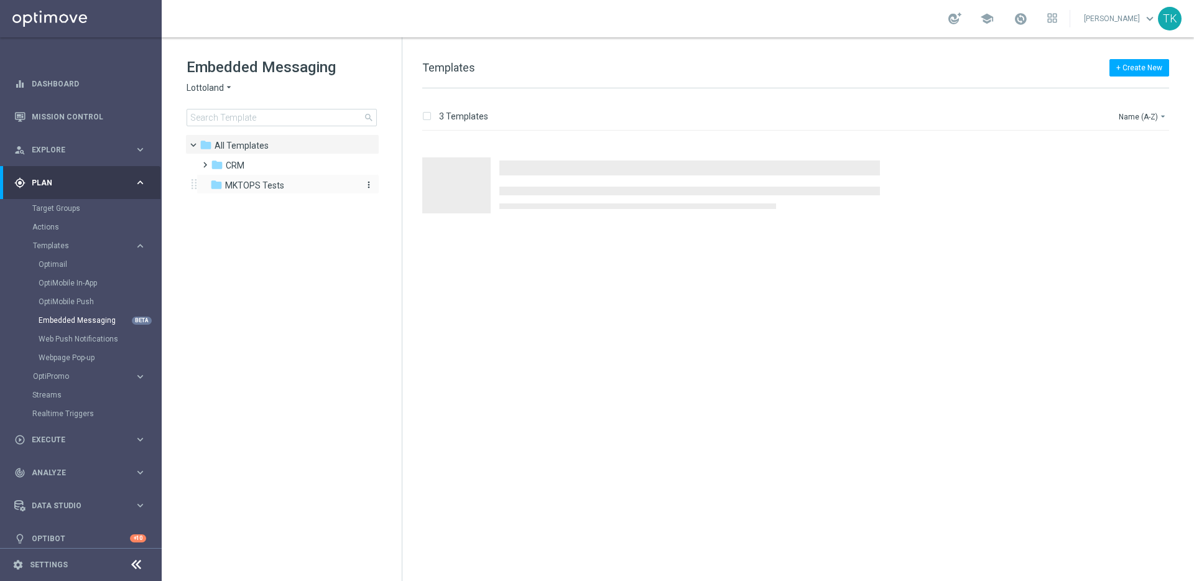
click at [263, 188] on span "MKTOPS Tests" at bounding box center [254, 185] width 59 height 11
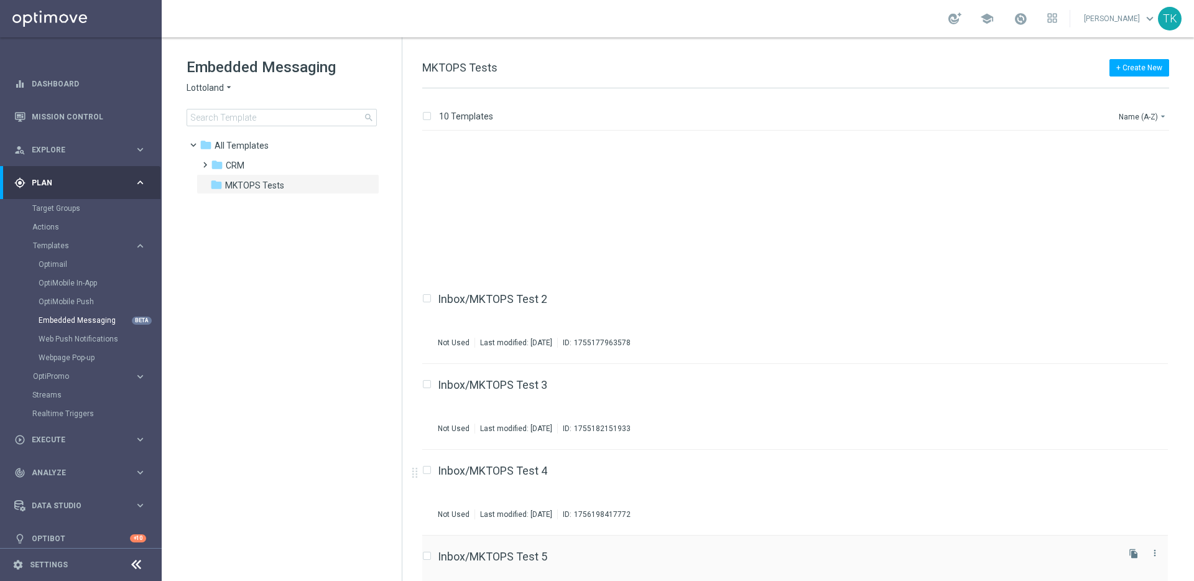
scroll to position [227, 0]
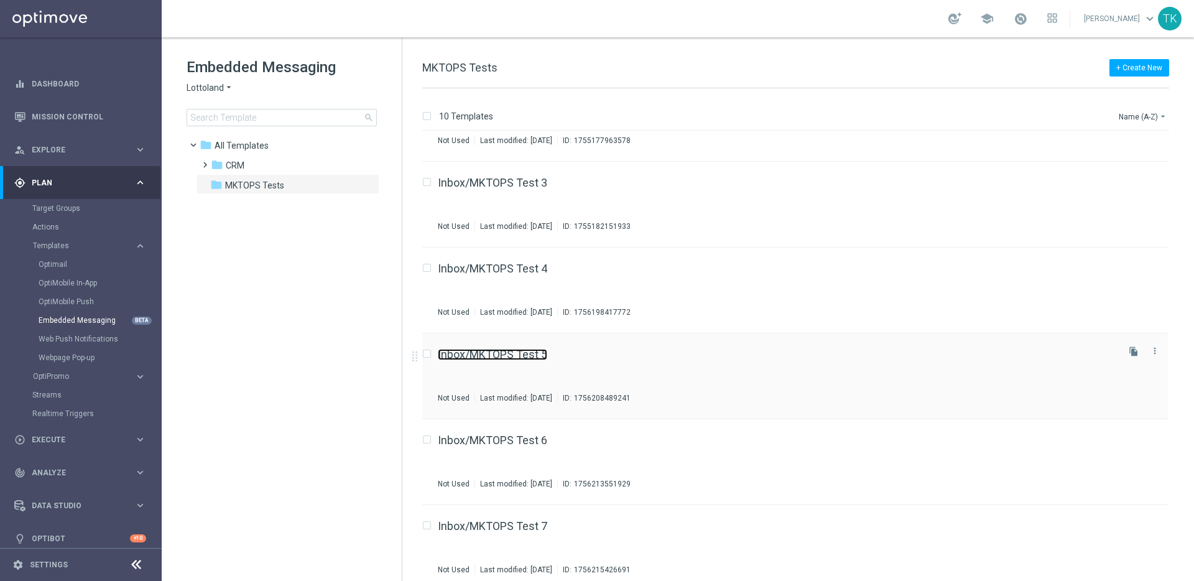
click at [502, 353] on link "Inbox/MKTOPS Test 5" at bounding box center [492, 354] width 109 height 11
